Goal: Communication & Community: Answer question/provide support

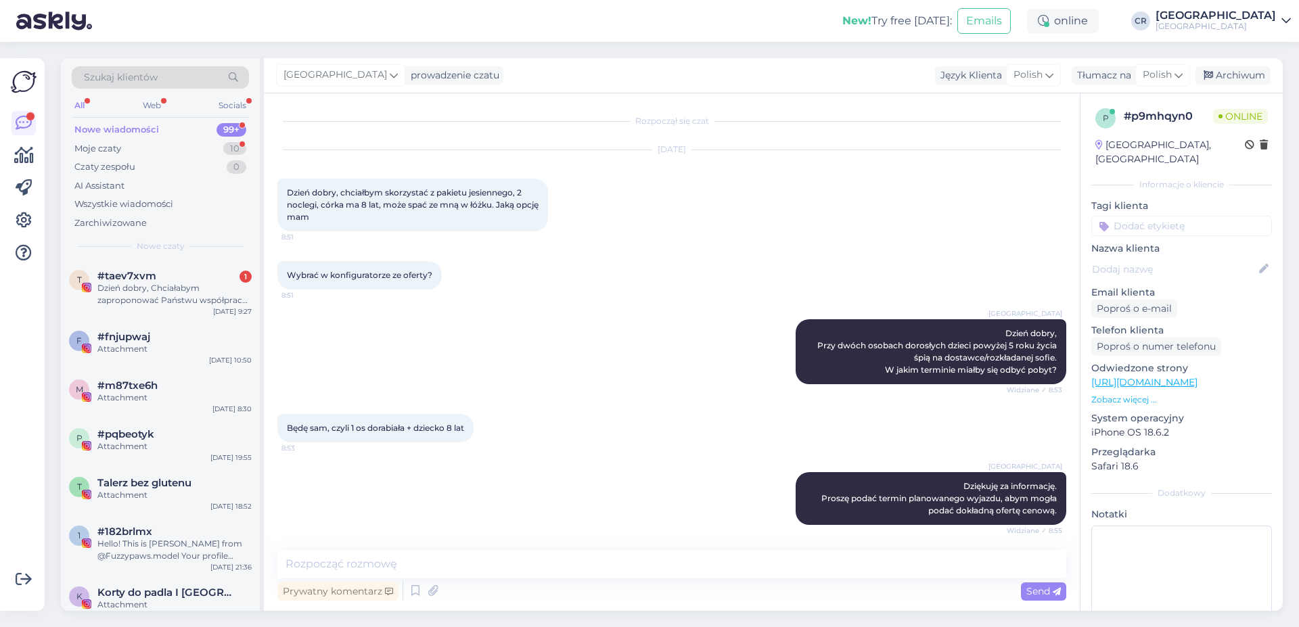
scroll to position [213, 0]
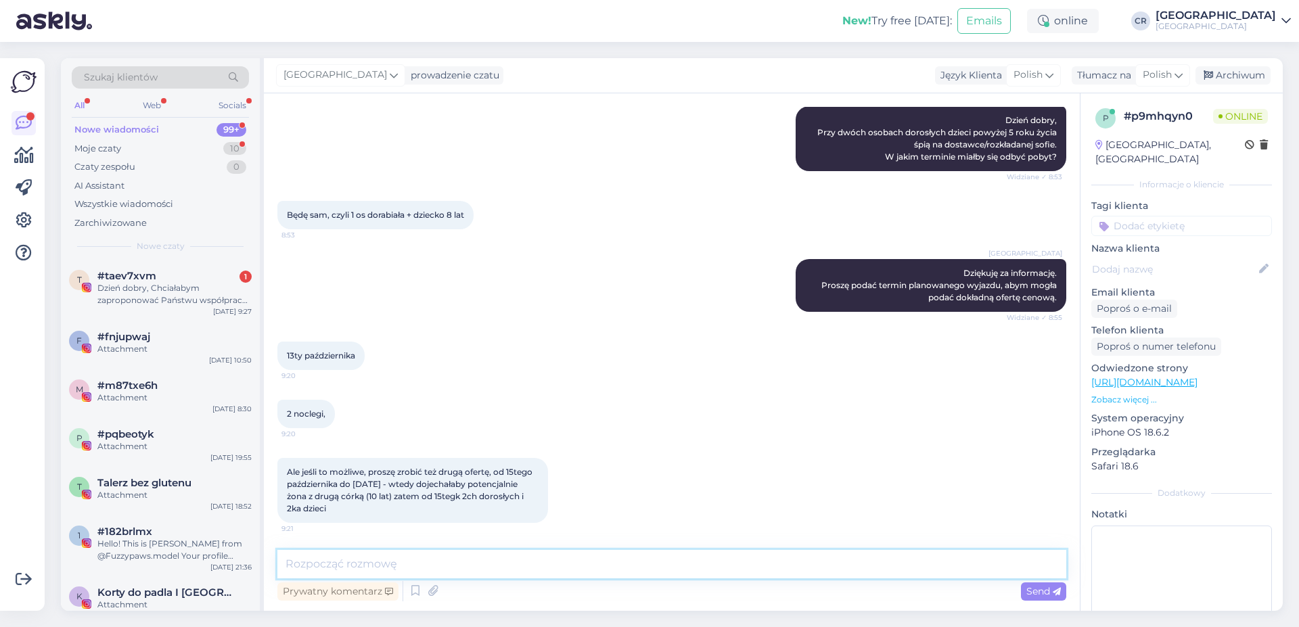
click at [341, 563] on textarea at bounding box center [671, 564] width 789 height 28
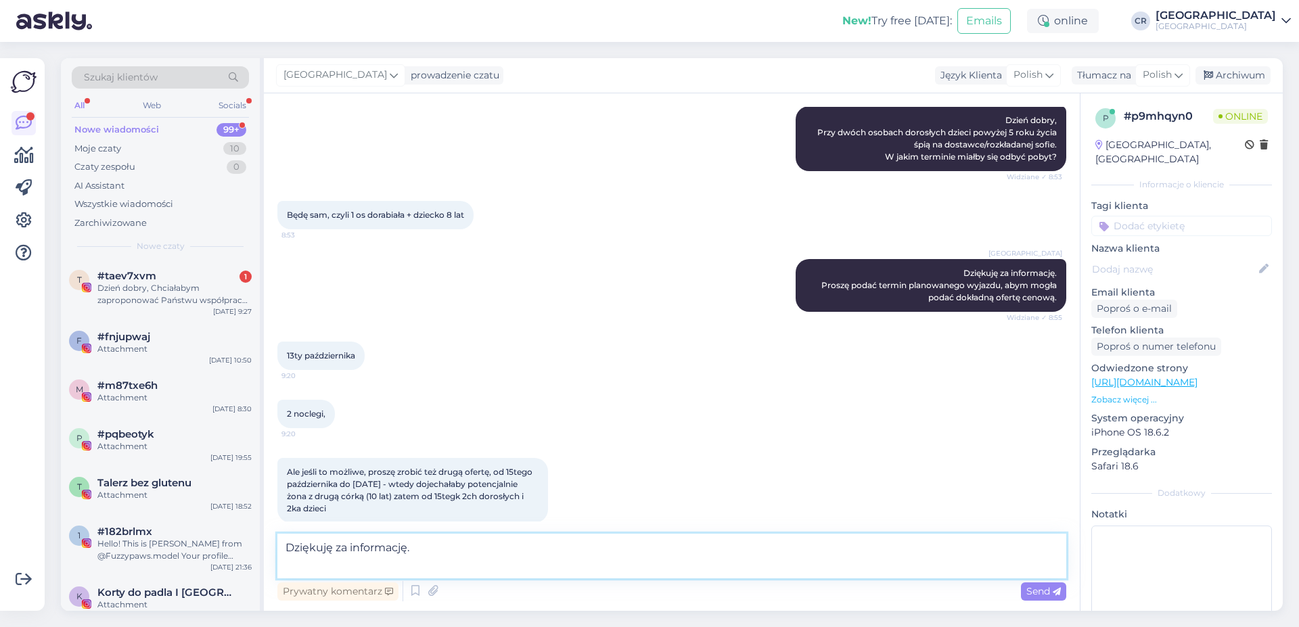
click at [406, 573] on textarea "Dziękuję za informację." at bounding box center [671, 556] width 789 height 45
click at [428, 549] on textarea "Dziękuję za informację. W terminie 13-15.10.2025 dla osoby dorosłej oraz dzieck…" at bounding box center [671, 556] width 789 height 45
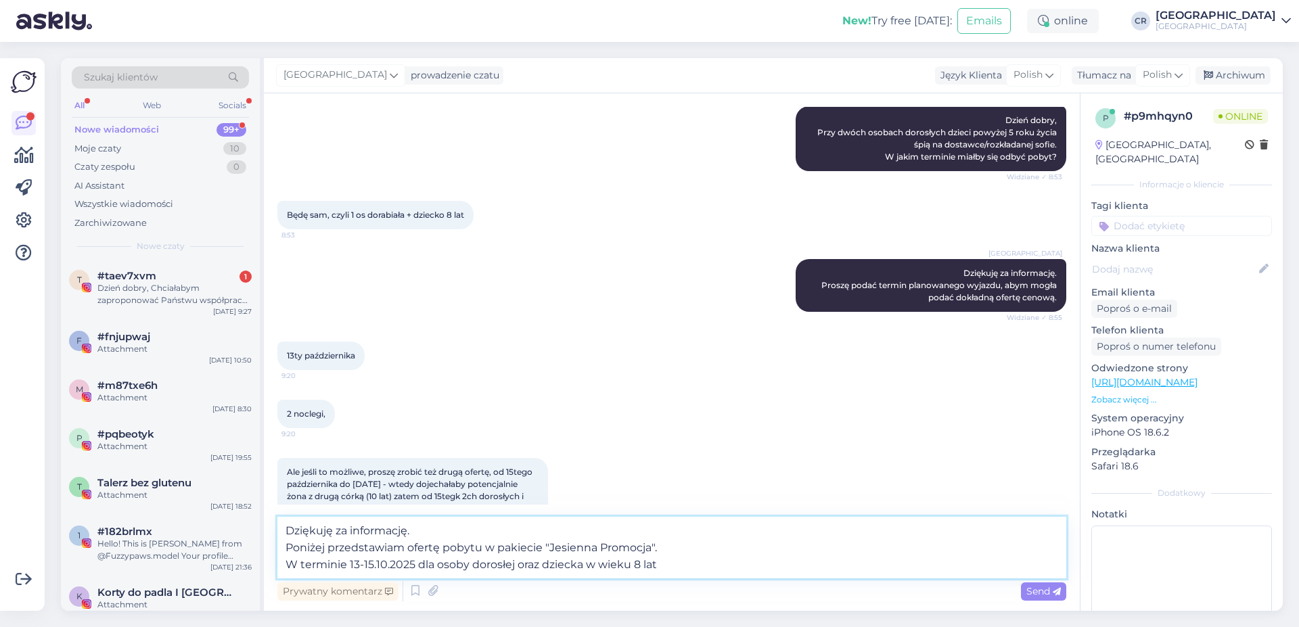
click at [684, 565] on textarea "Dziękuję za informację. Poniżej przedstawiam ofertę pobytu w pakiecie "Jesienna…" at bounding box center [671, 548] width 789 height 62
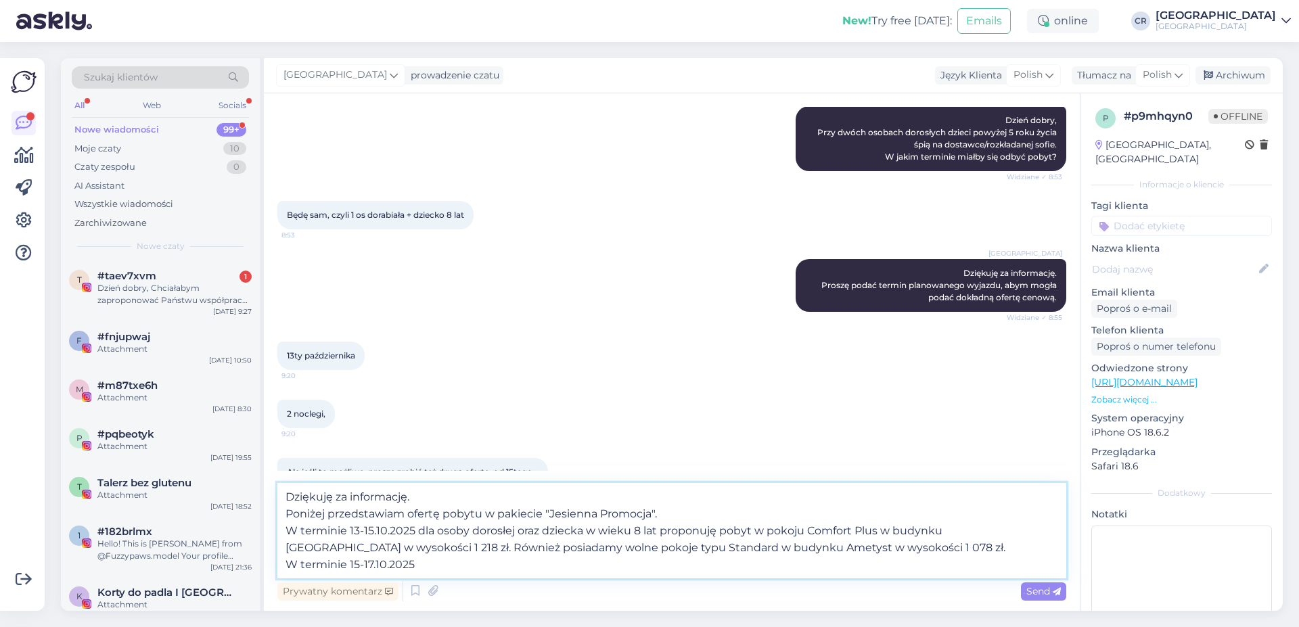
click at [906, 552] on textarea "Dziękuję za informację. Poniżej przedstawiam ofertę pobytu w pakiecie "Jesienna…" at bounding box center [671, 530] width 789 height 95
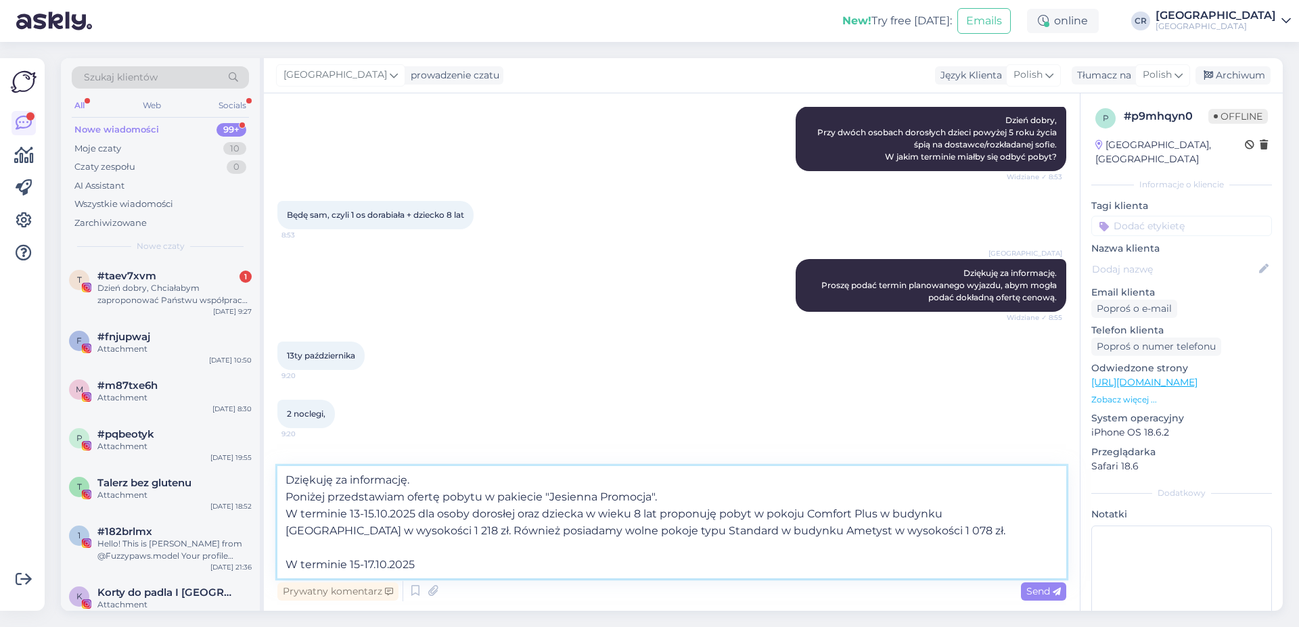
click at [465, 573] on textarea "Dziękuję za informację. Poniżej przedstawiam ofertę pobytu w pakiecie "Jesienna…" at bounding box center [671, 522] width 789 height 112
click at [527, 525] on textarea "Dziękuję za informację. Poniżej przedstawiam ofertę pobytu w pakiecie "Jesienna…" at bounding box center [671, 522] width 789 height 112
click at [566, 530] on textarea "Dziękuję za informację. Poniżej przedstawiam ofertę pobytu w pakiecie "Jesienna…" at bounding box center [671, 522] width 789 height 112
click at [916, 564] on textarea "Dziękuję za informację. Poniżej przedstawiam ofertę pobytu w pakiecie "Jesienna…" at bounding box center [671, 522] width 789 height 112
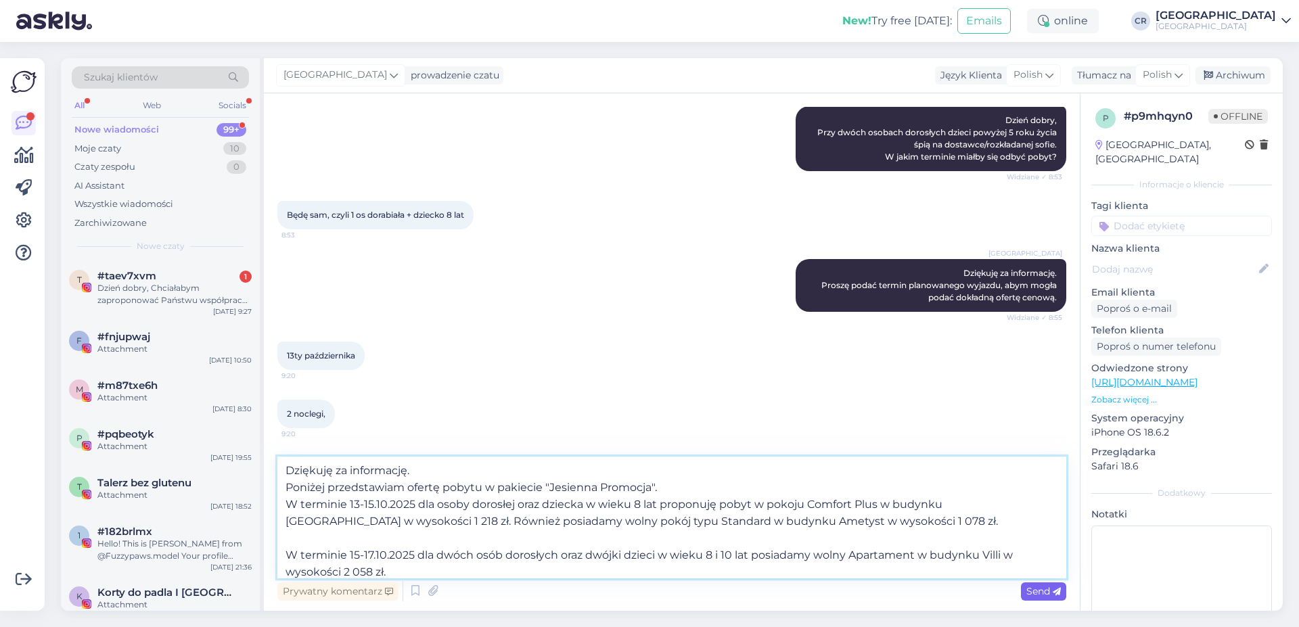
type textarea "Dziękuję za informację. Poniżej przedstawiam ofertę pobytu w pakiecie "Jesienna…"
click at [1041, 589] on span "Send" at bounding box center [1043, 591] width 34 height 12
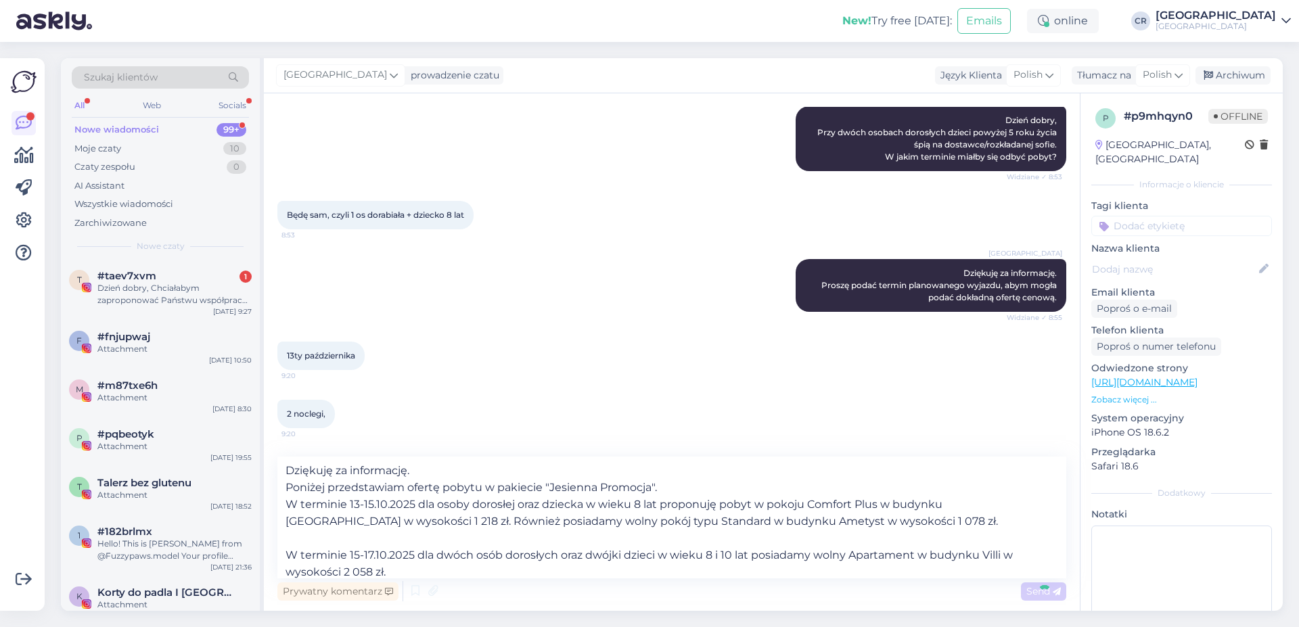
scroll to position [405, 0]
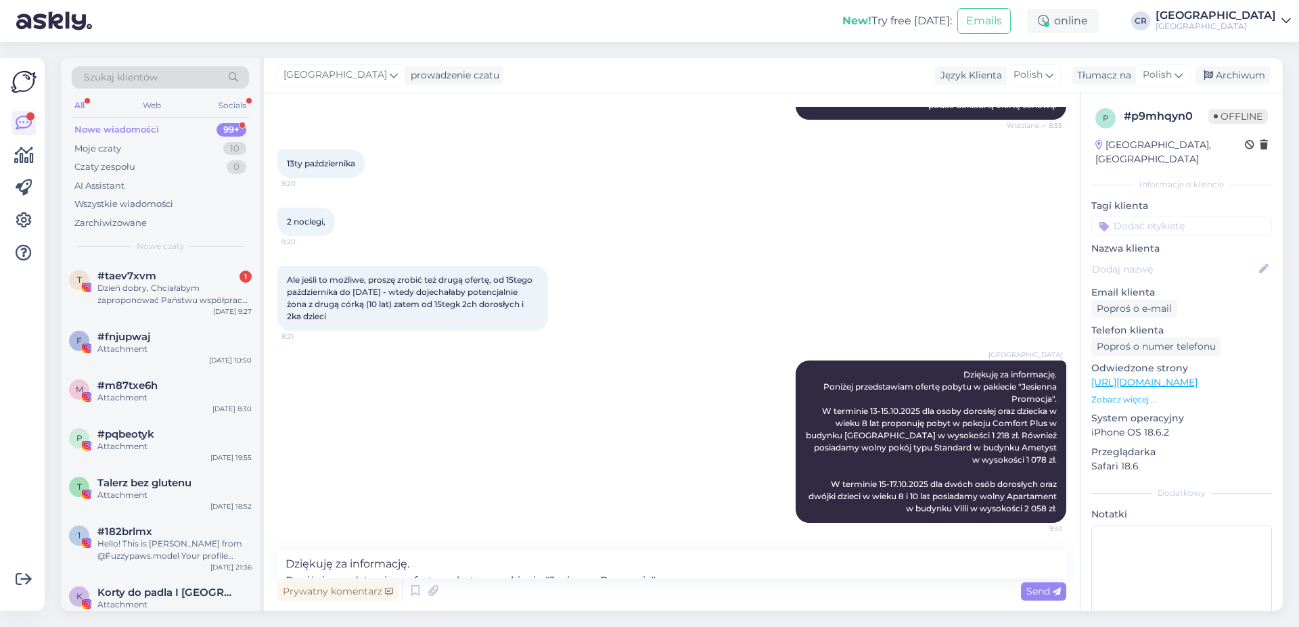
click at [680, 473] on div "[GEOGRAPHIC_DATA] Dziękuję za informację. Poniżej przedstawiam ofertę pobytu w …" at bounding box center [671, 442] width 789 height 192
click at [194, 292] on div "Dzień dobry, Chciałabym zaproponować Państwu współpracę. Jestem blogerką z [GEO…" at bounding box center [174, 294] width 154 height 24
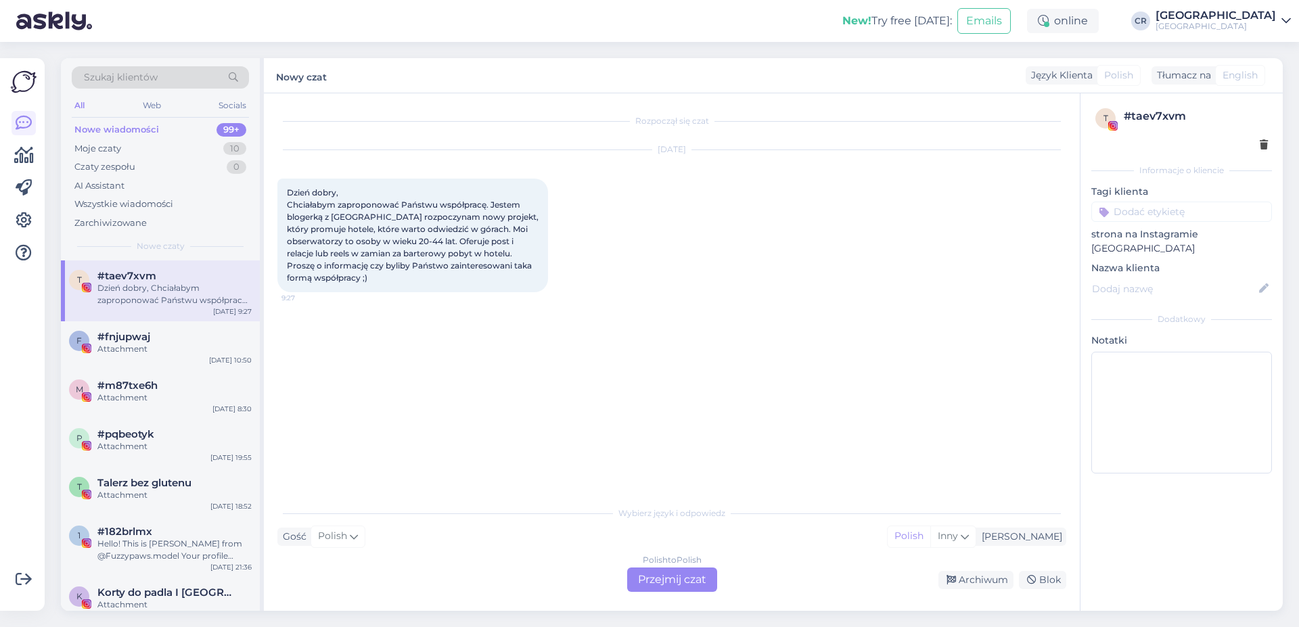
scroll to position [0, 0]
click at [166, 152] on div "Moje czaty 10" at bounding box center [160, 148] width 177 height 19
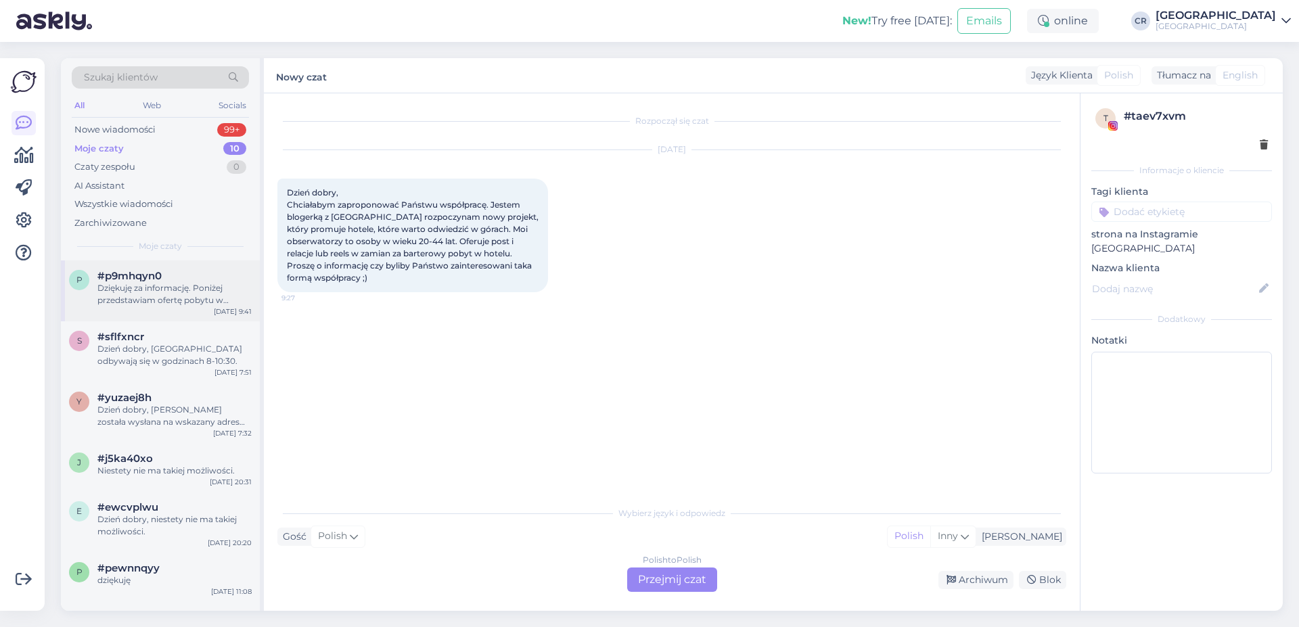
click at [134, 279] on span "#p9mhqyn0" at bounding box center [129, 276] width 64 height 12
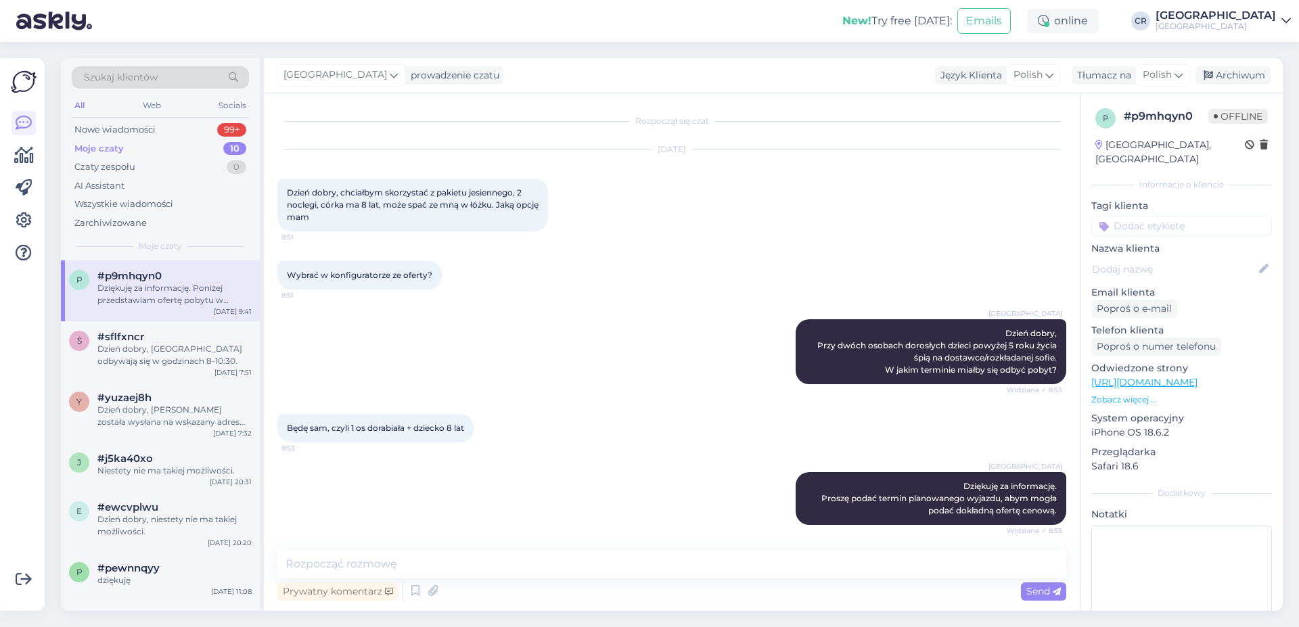
scroll to position [405, 0]
